Goal: Obtain resource: Download file/media

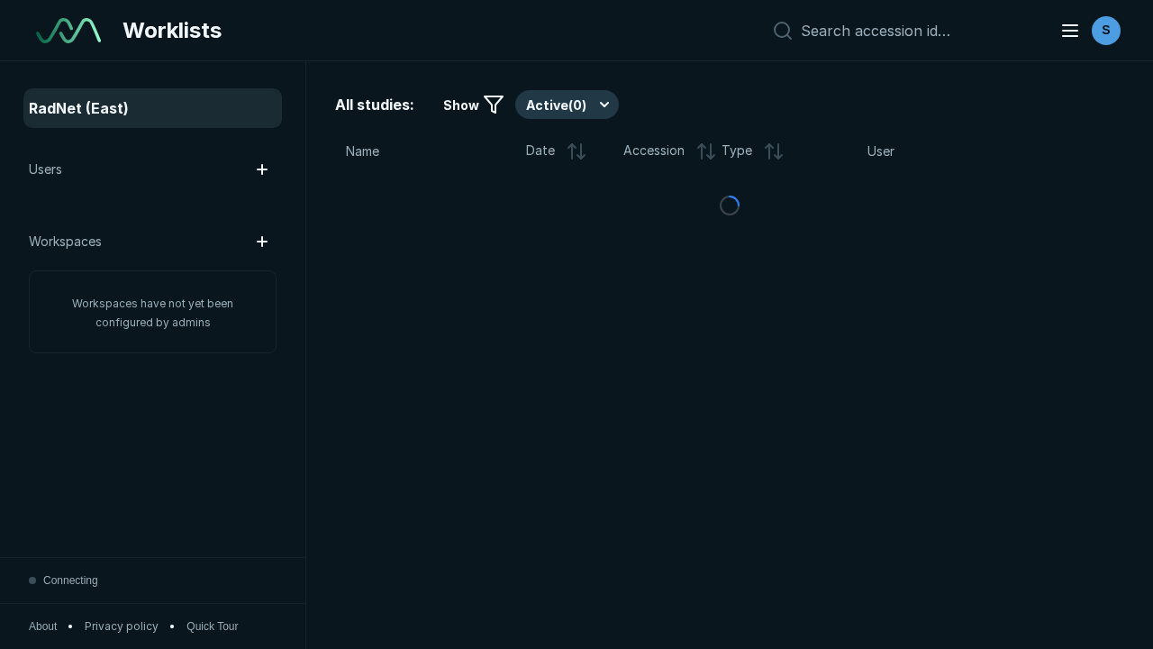
scroll to position [4919, 7504]
